Goal: Check status: Check status

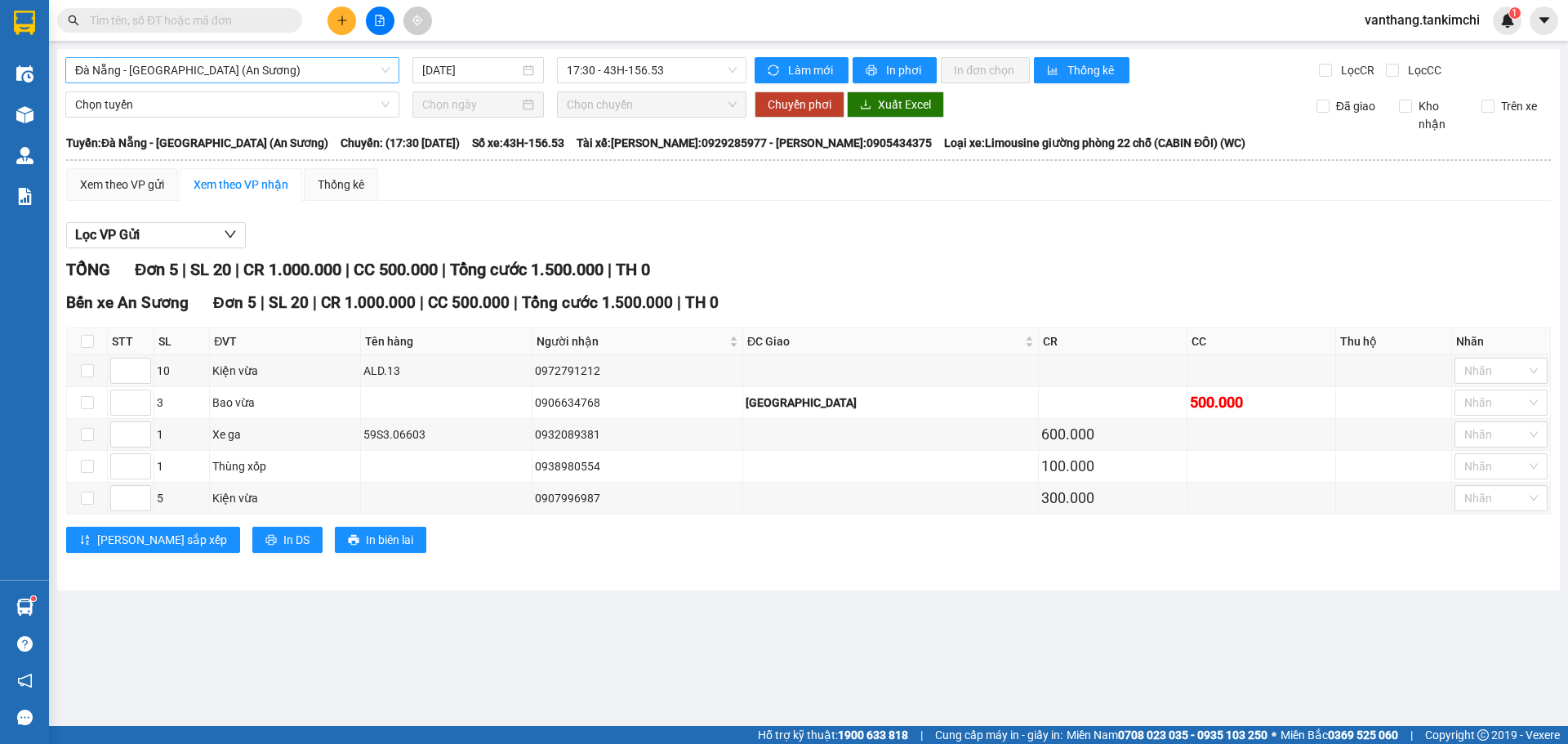
click at [263, 73] on span "Đà Nẵng - [GEOGRAPHIC_DATA] (An Sương)" at bounding box center [232, 69] width 315 height 24
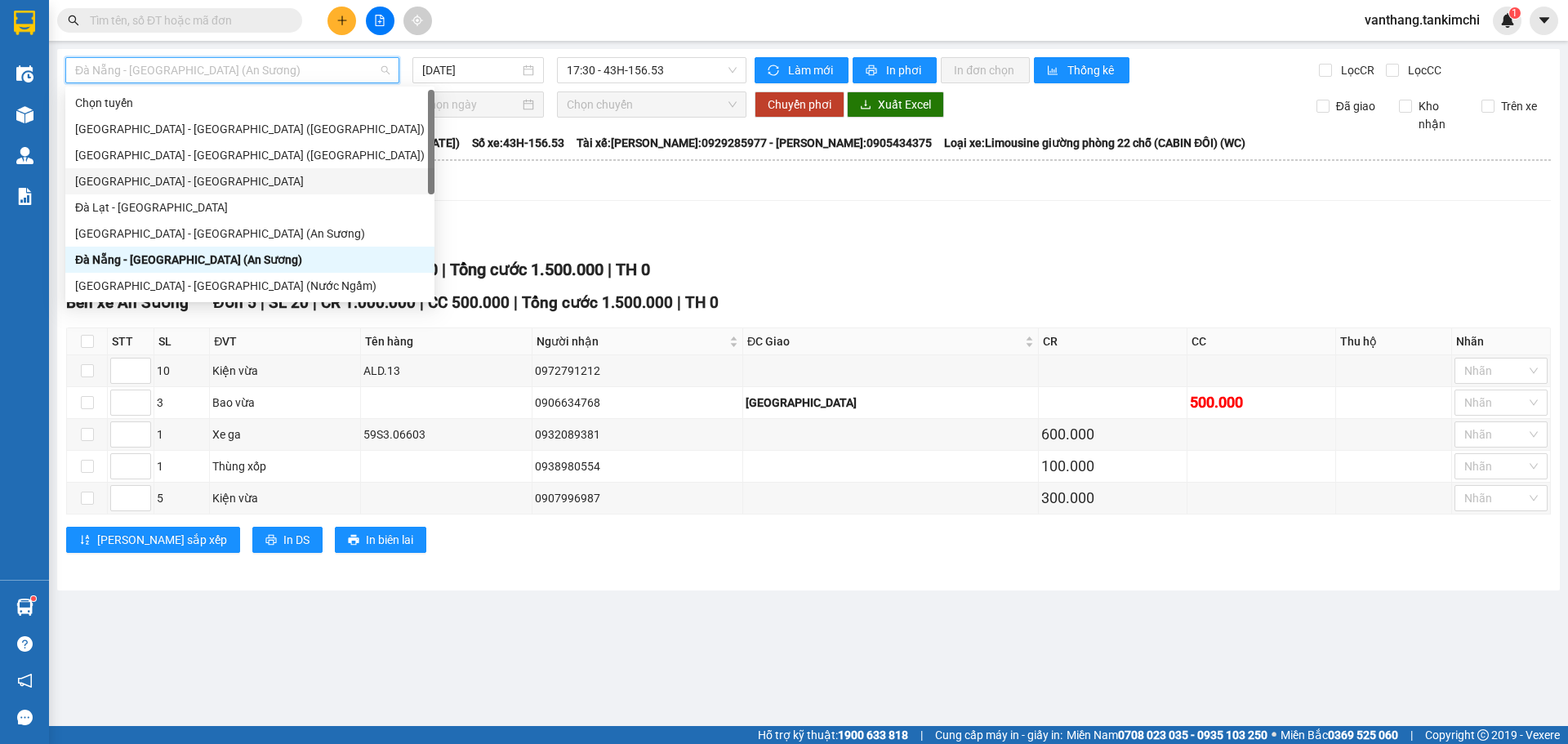
click at [139, 181] on div "[GEOGRAPHIC_DATA] - [GEOGRAPHIC_DATA]" at bounding box center [250, 181] width 350 height 18
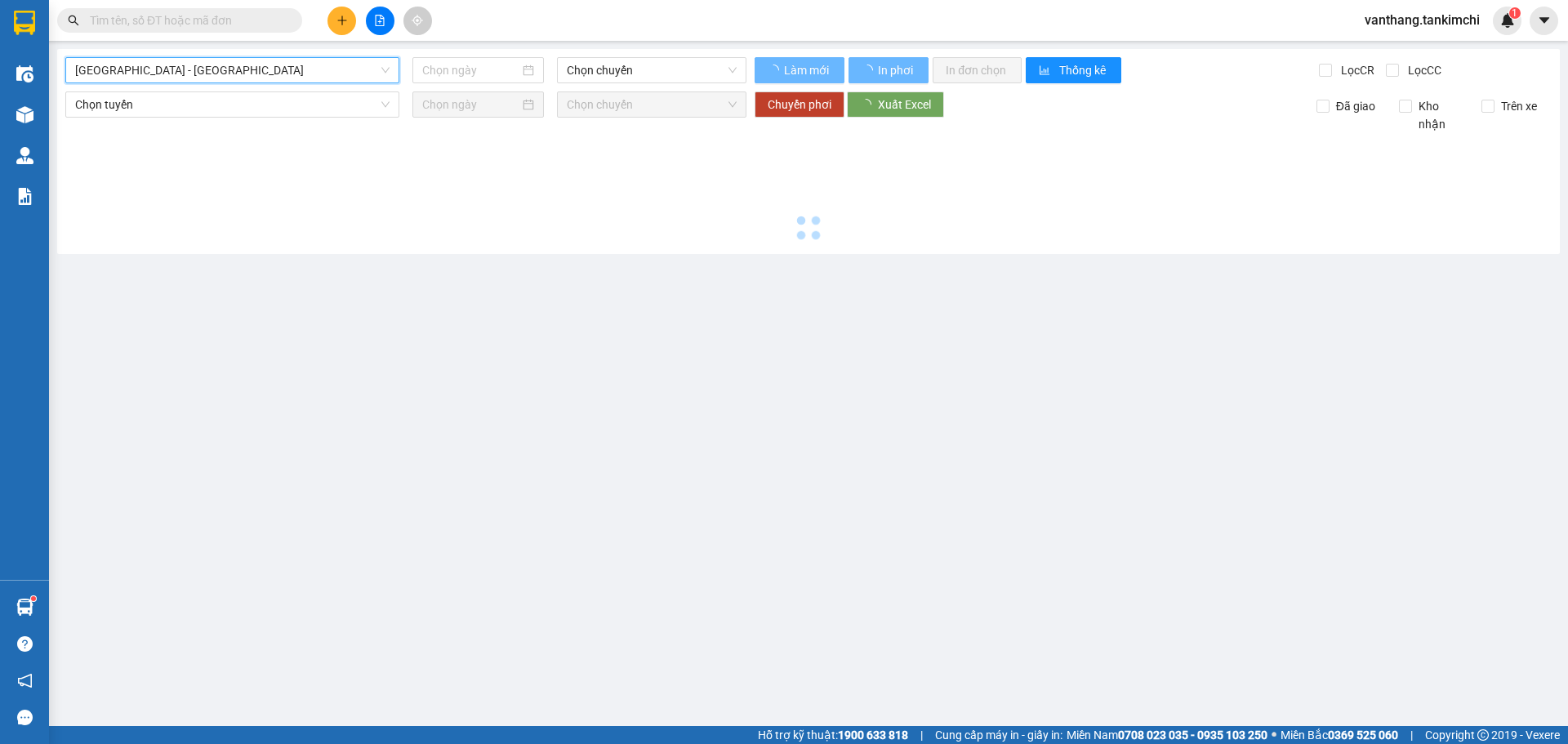
type input "[DATE]"
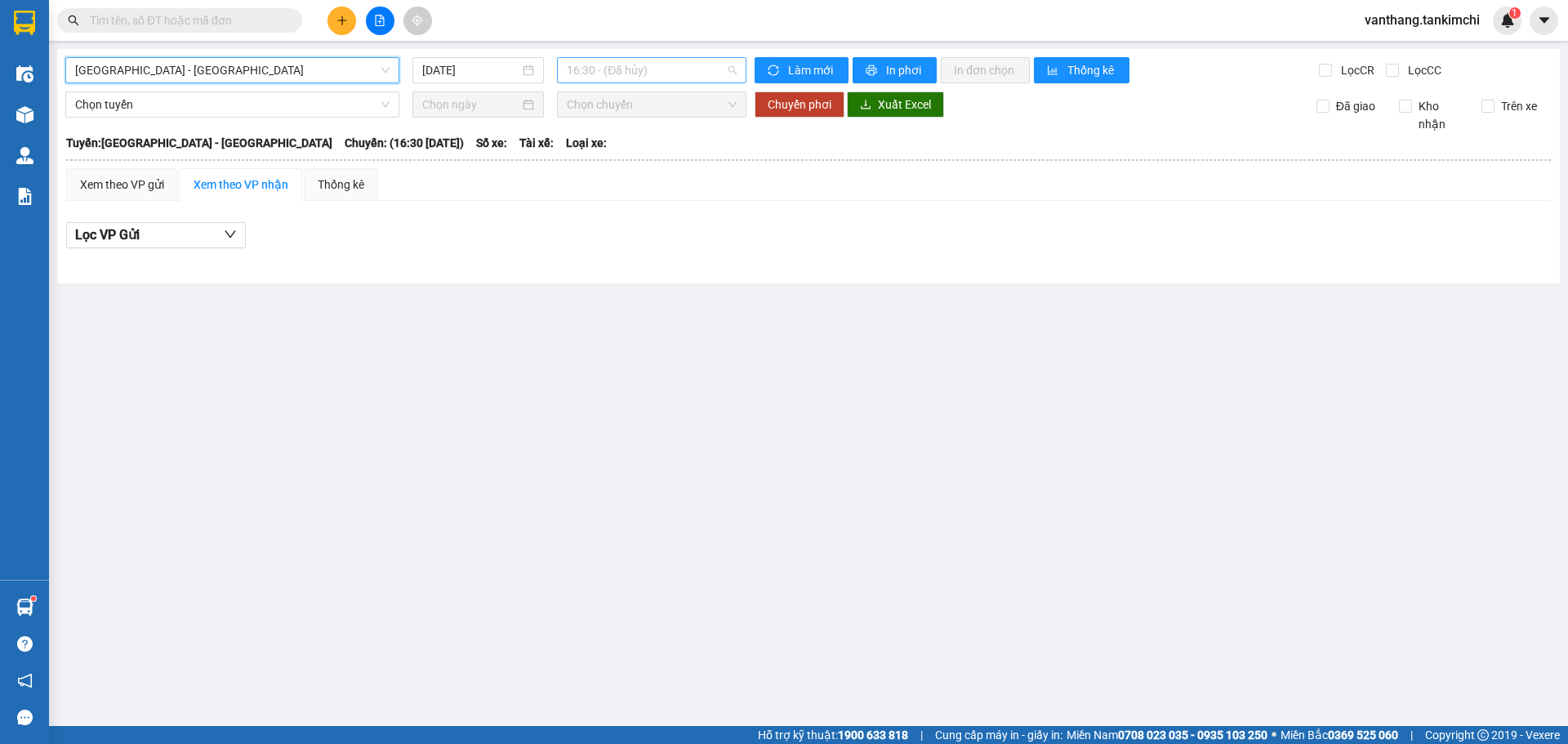
click at [630, 74] on span "16:30 - (Đã hủy)" at bounding box center [651, 69] width 169 height 24
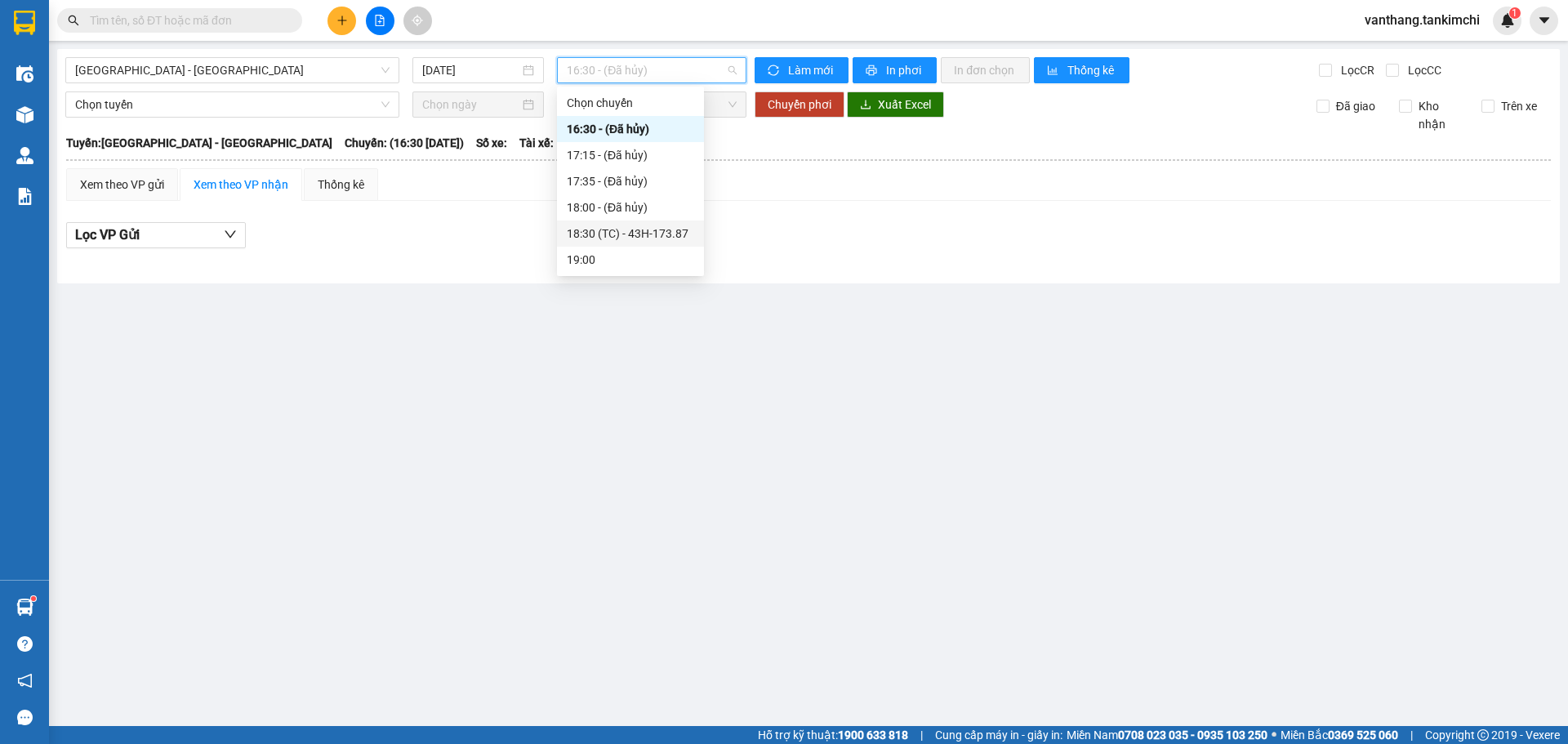
click at [660, 228] on div "18:30 (TC) - 43H-173.87" at bounding box center [630, 234] width 128 height 18
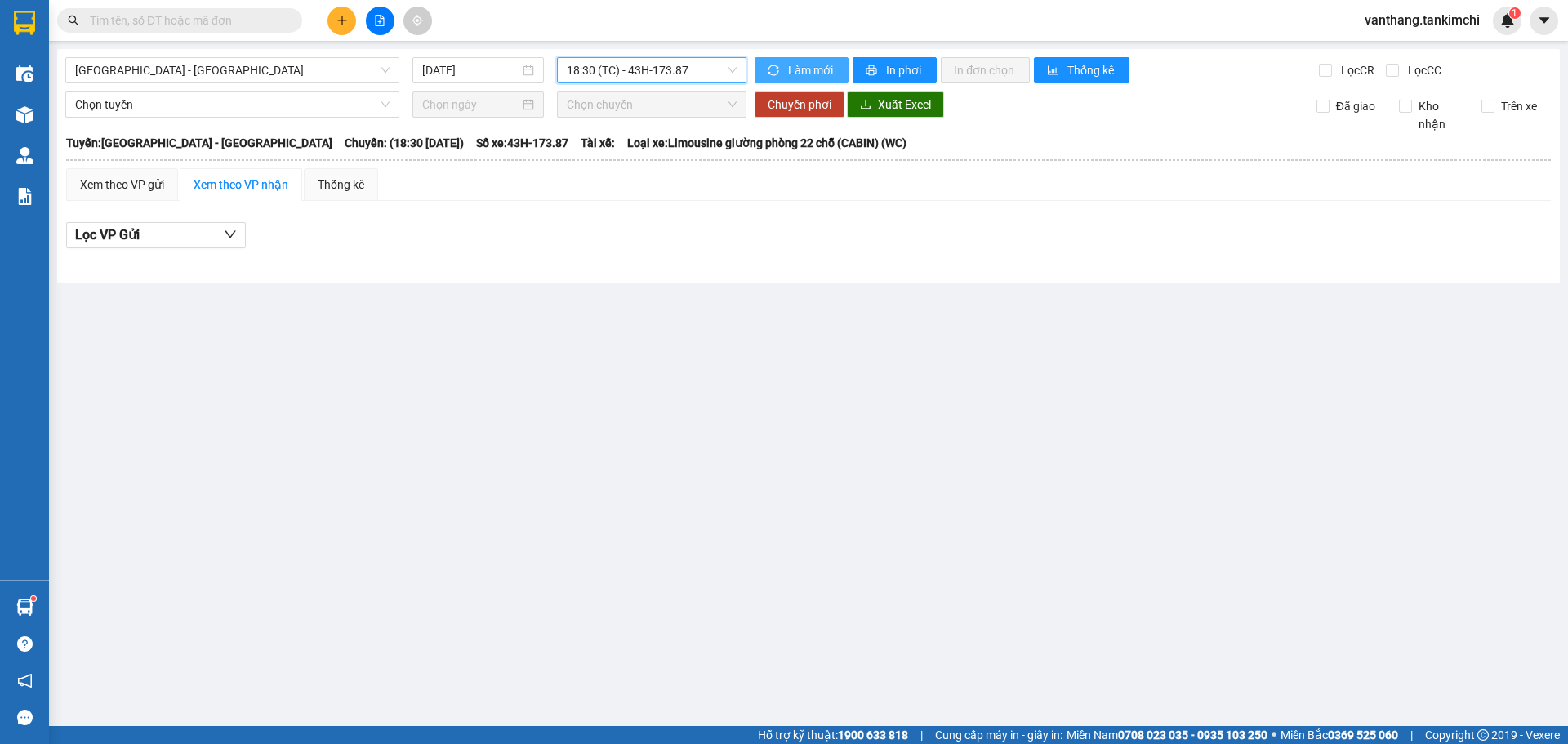
click at [810, 71] on span "Làm mới" at bounding box center [812, 70] width 48 height 18
click at [799, 68] on span "Làm mới" at bounding box center [812, 70] width 48 height 18
click at [816, 68] on span "Làm mới" at bounding box center [812, 70] width 48 height 18
click at [818, 68] on span "Làm mới" at bounding box center [812, 70] width 48 height 18
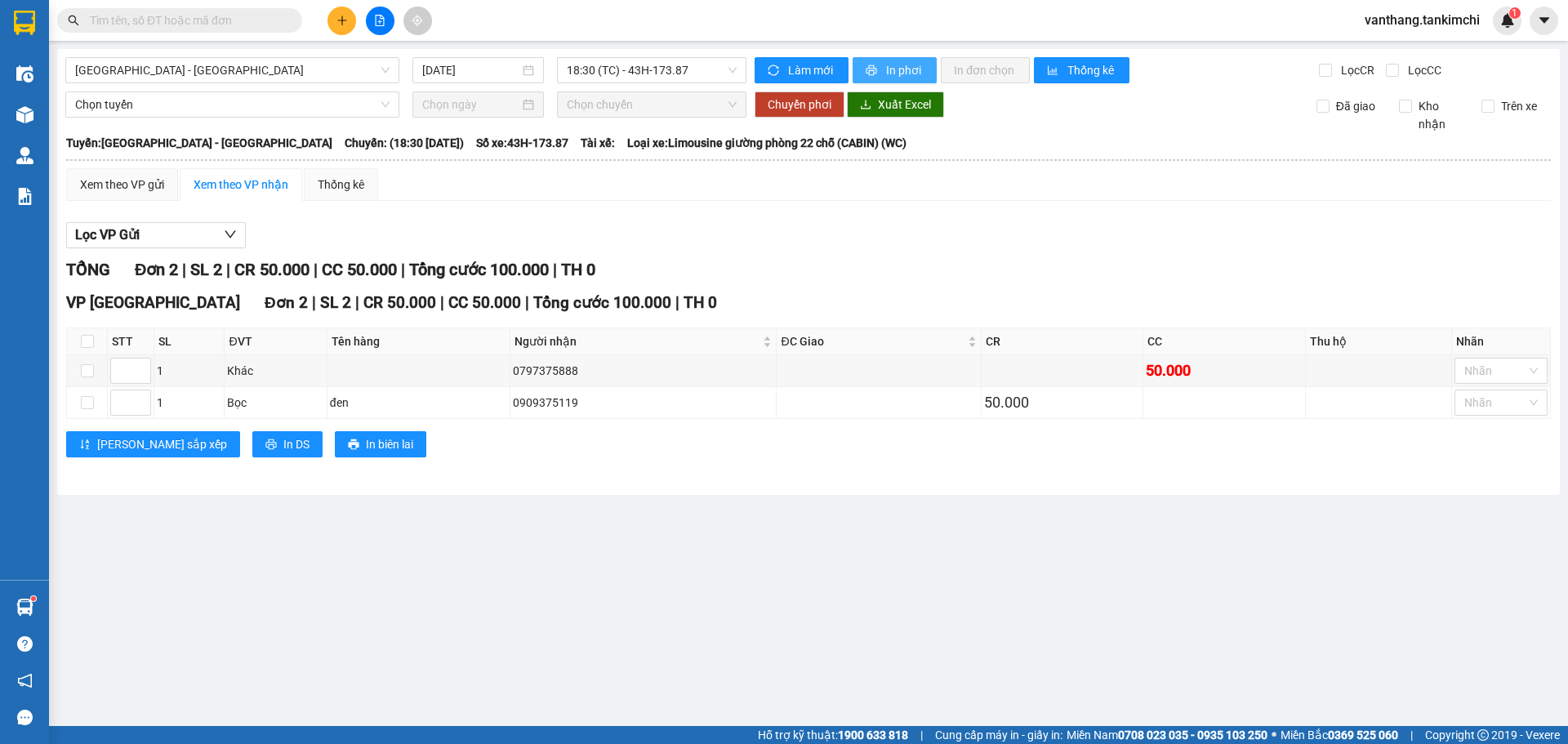
click at [909, 67] on span "In phơi" at bounding box center [904, 70] width 38 height 18
